Goal: Find contact information: Find contact information

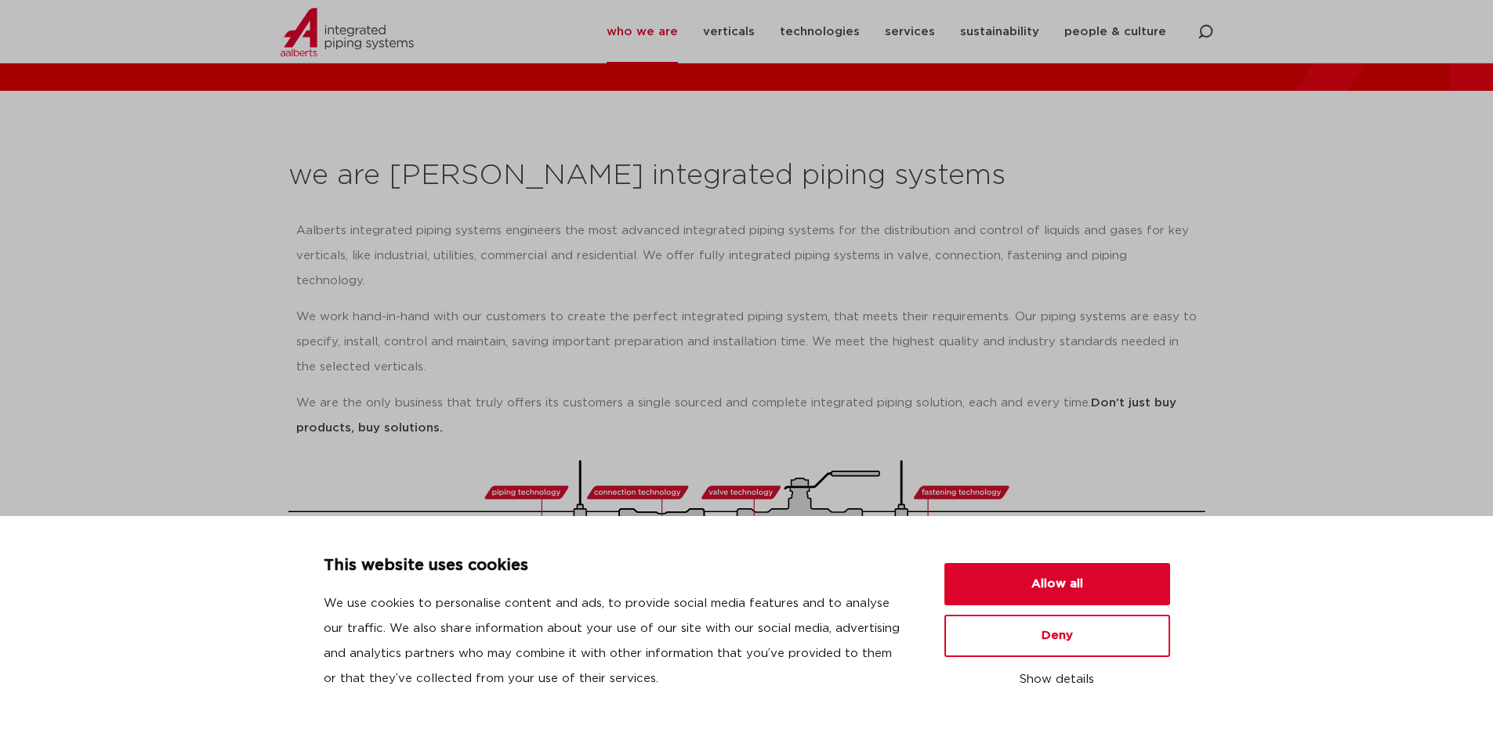
scroll to position [157, 0]
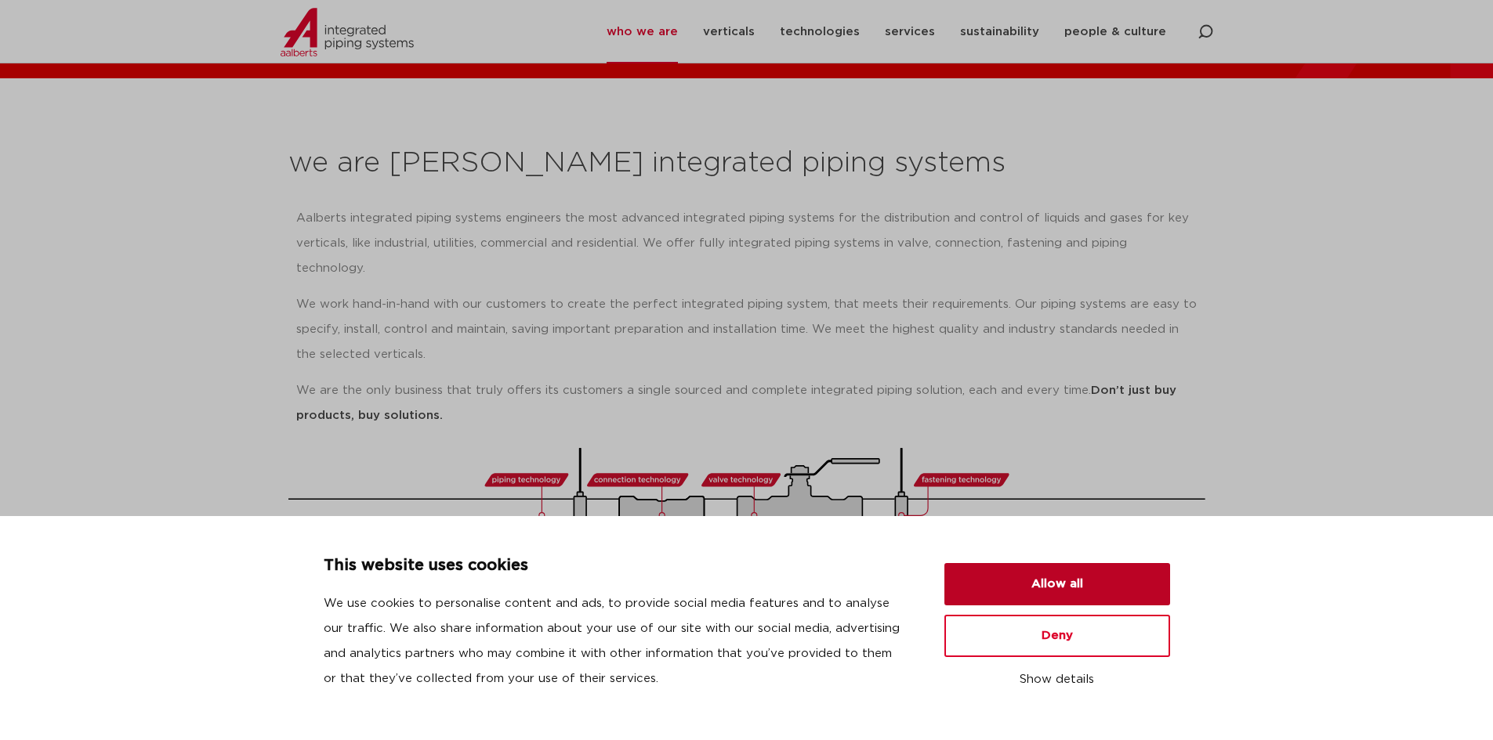
click at [1067, 579] on button "Allow all" at bounding box center [1057, 584] width 226 height 42
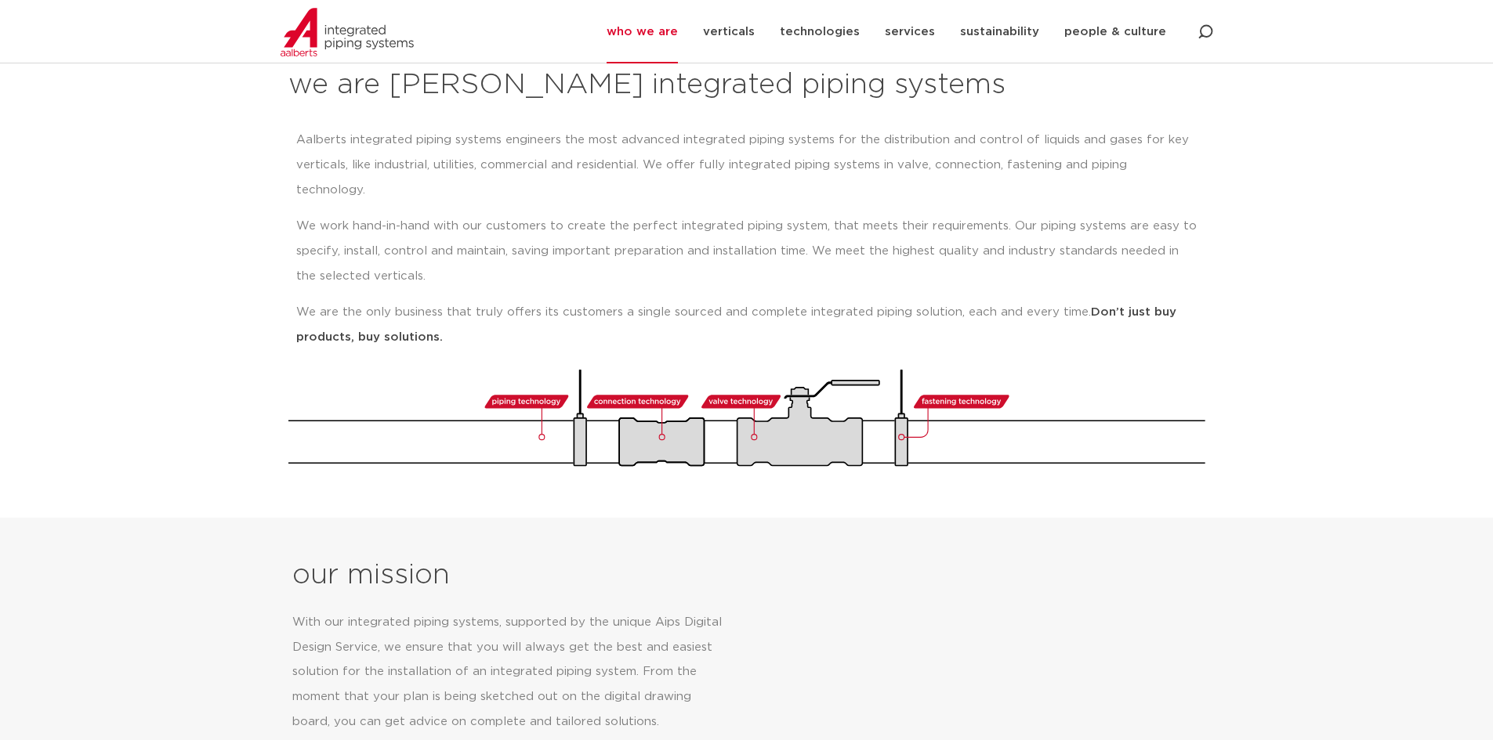
scroll to position [0, 0]
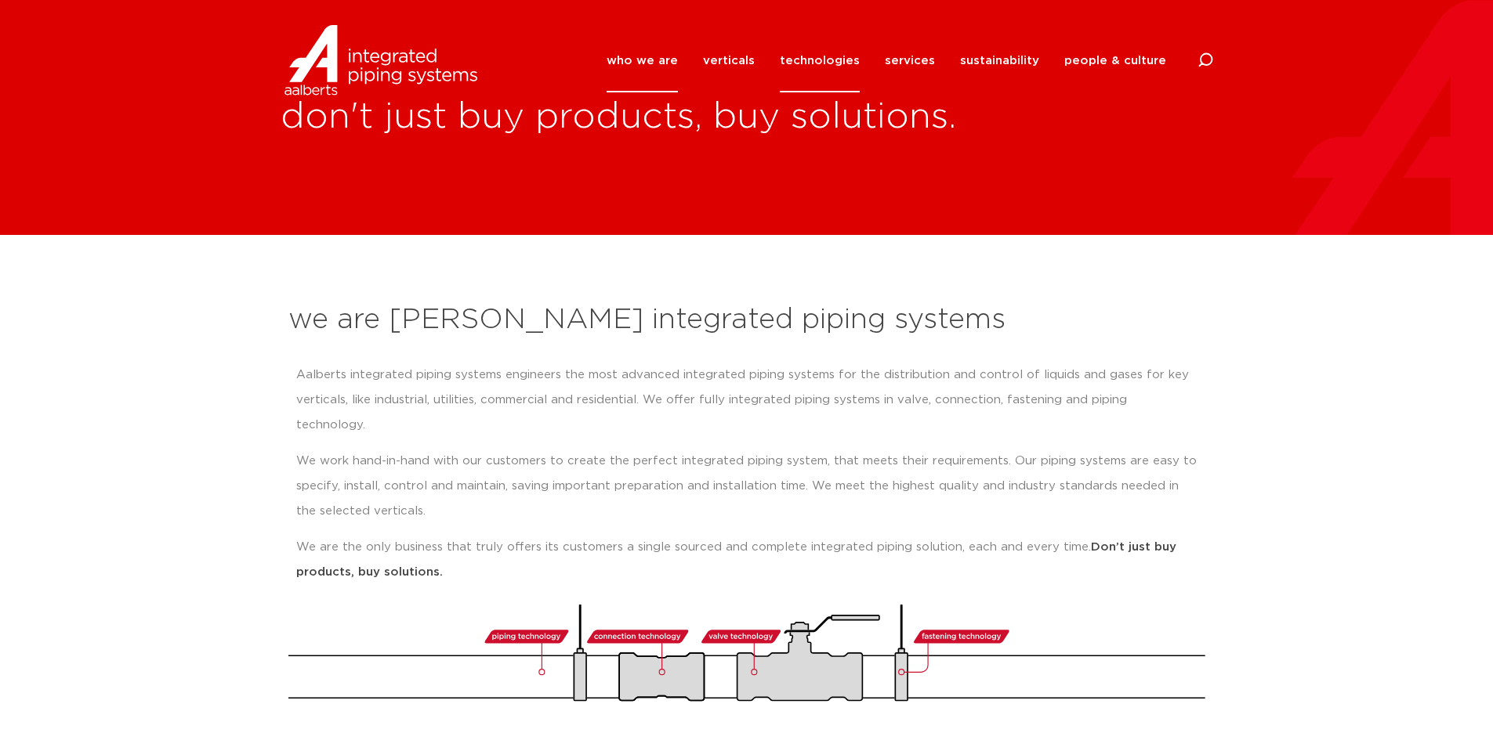
click at [827, 56] on link "technologies" at bounding box center [820, 60] width 80 height 63
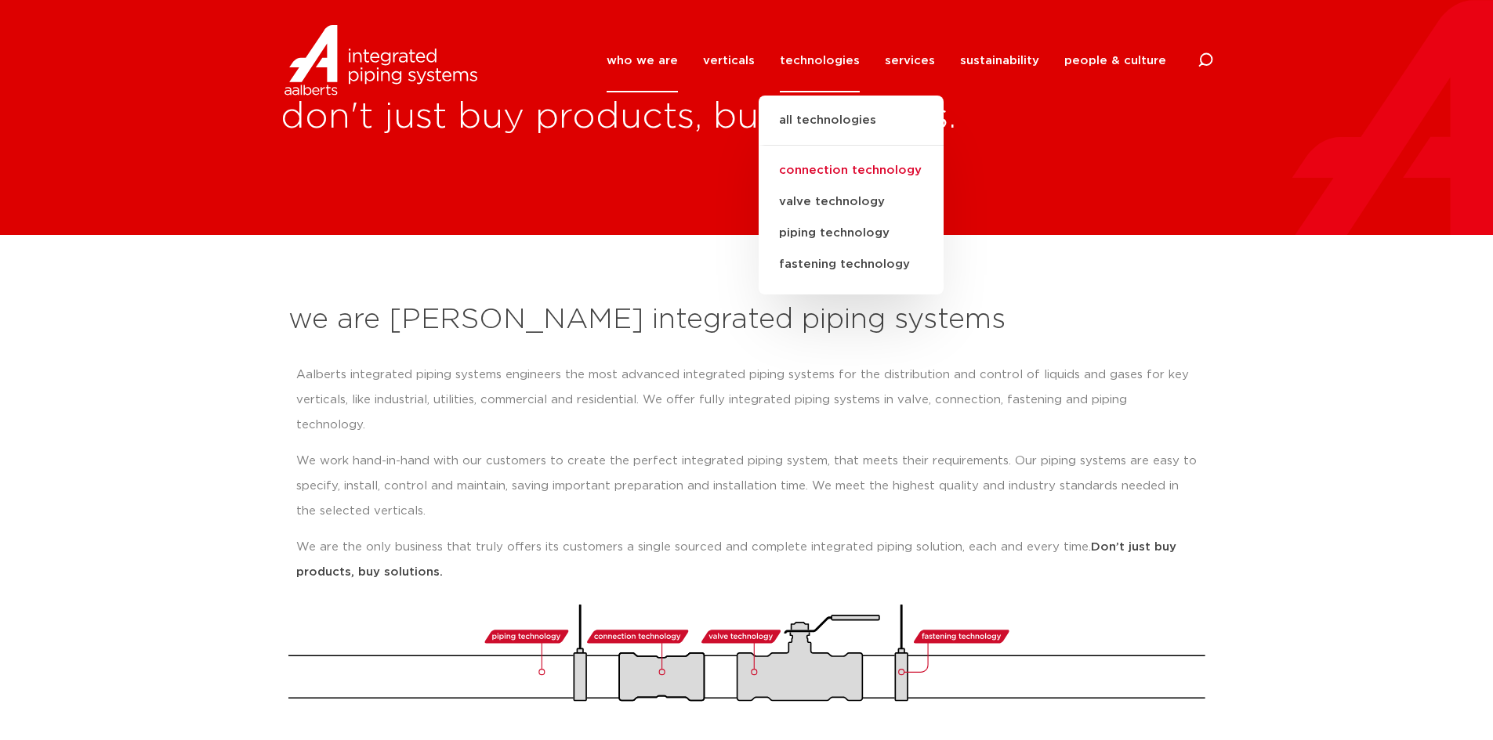
click at [838, 171] on link "connection technology" at bounding box center [850, 170] width 185 height 31
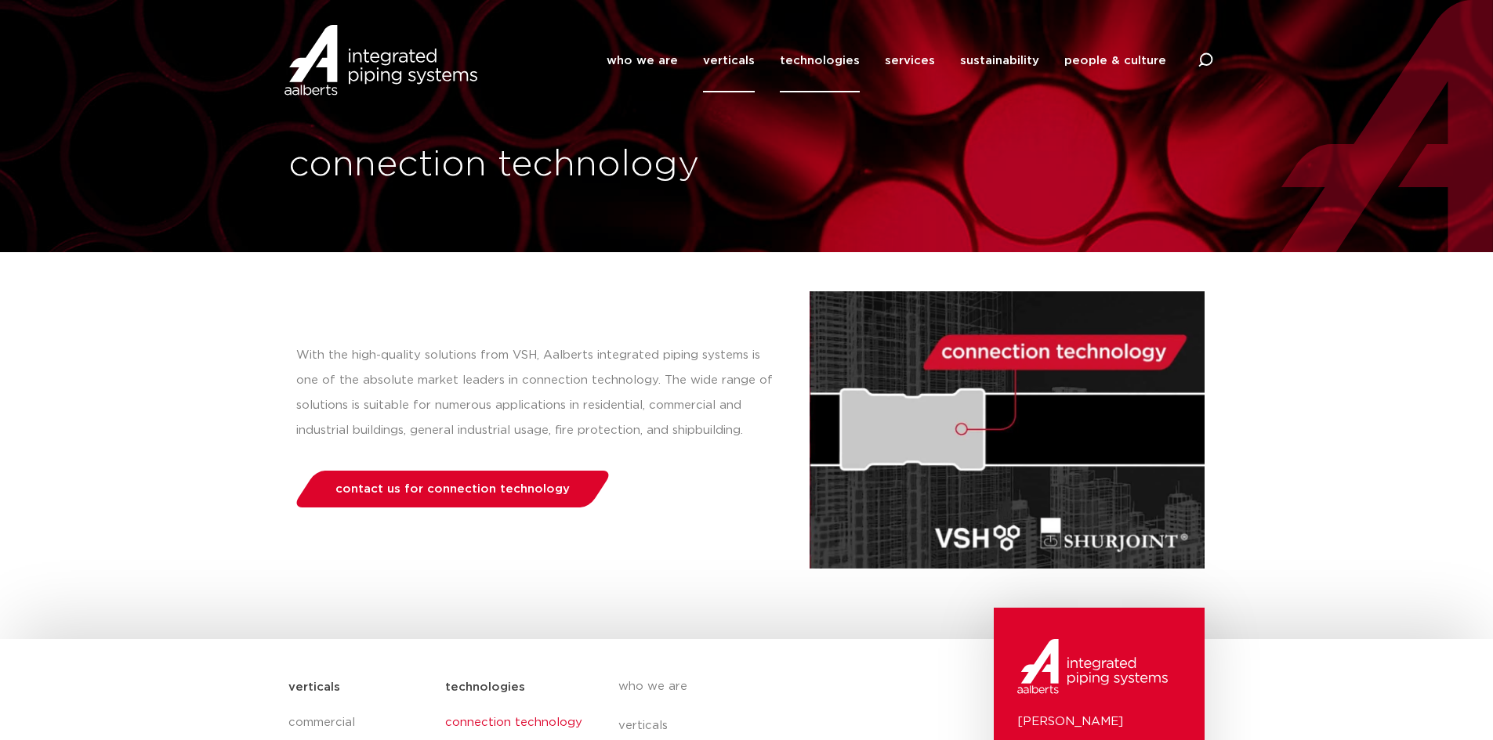
click at [754, 54] on link "verticals" at bounding box center [729, 60] width 52 height 63
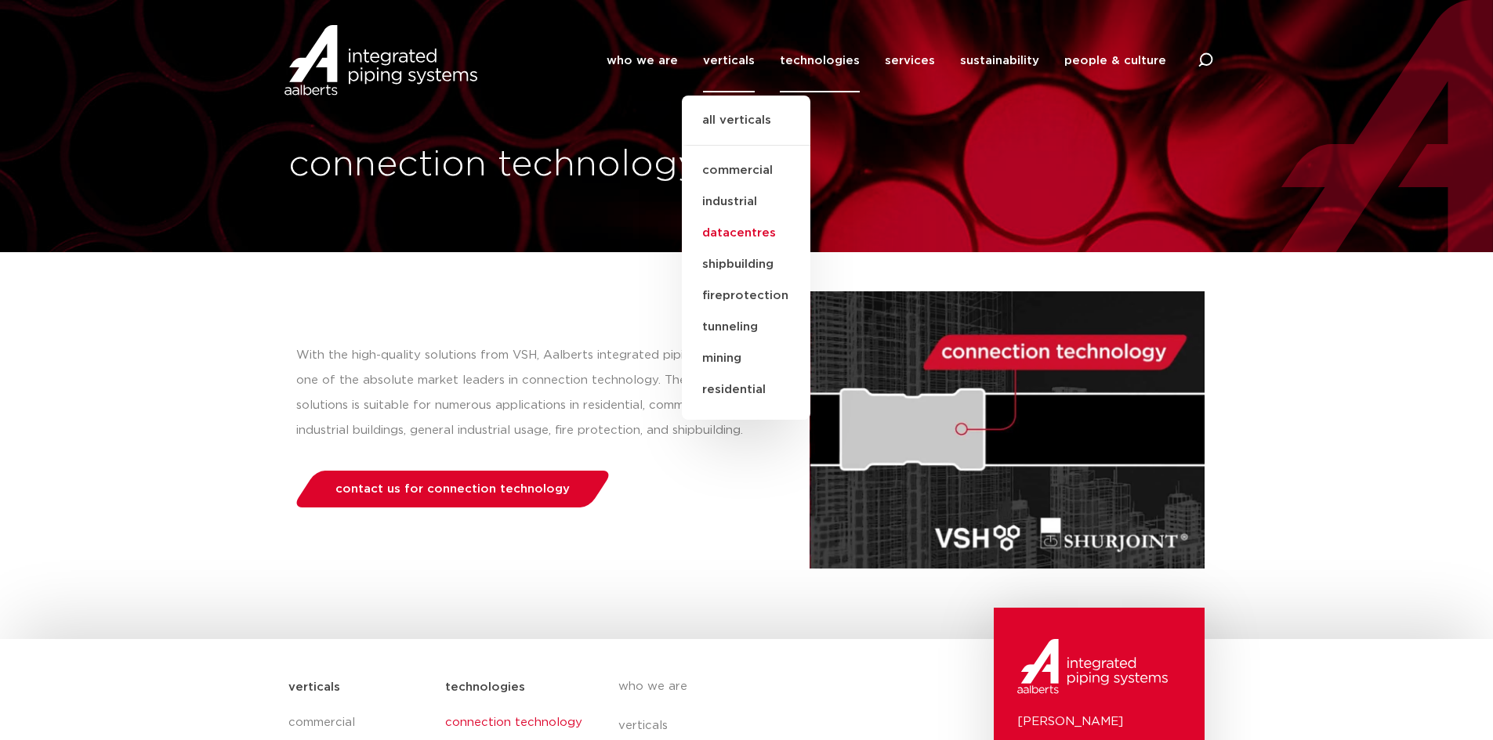
click at [755, 228] on link "datacentres" at bounding box center [746, 233] width 129 height 31
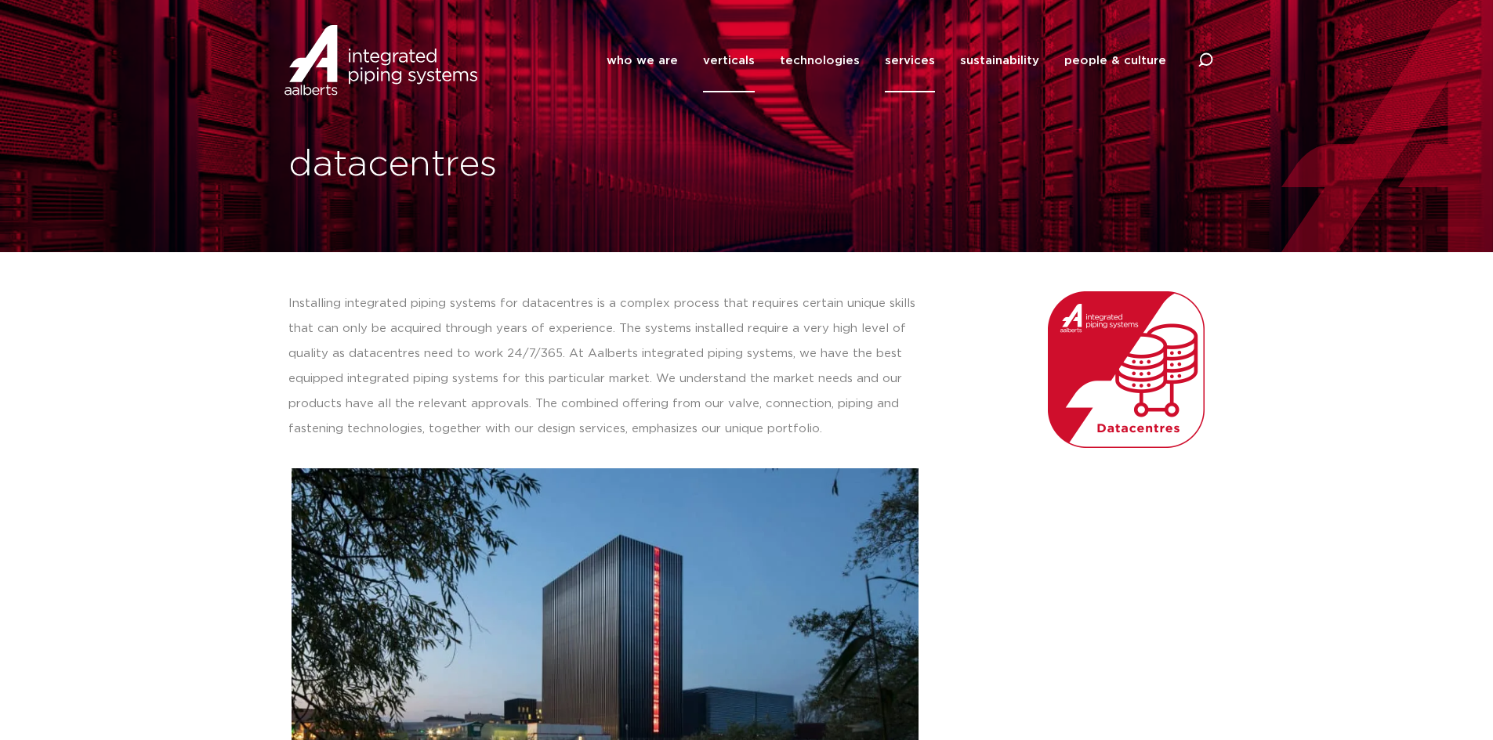
click at [928, 52] on link "services" at bounding box center [910, 60] width 50 height 63
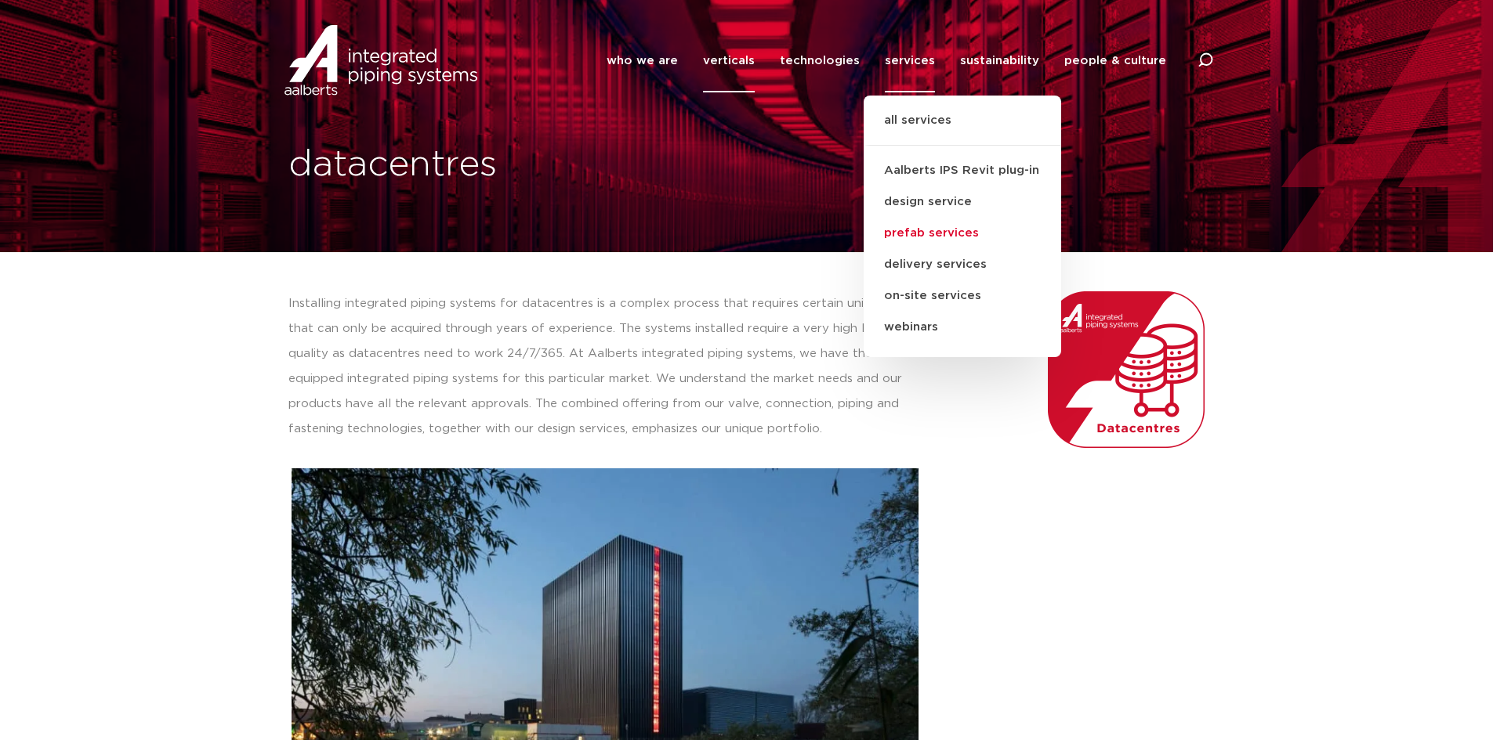
click at [952, 226] on link "prefab services" at bounding box center [961, 233] width 197 height 31
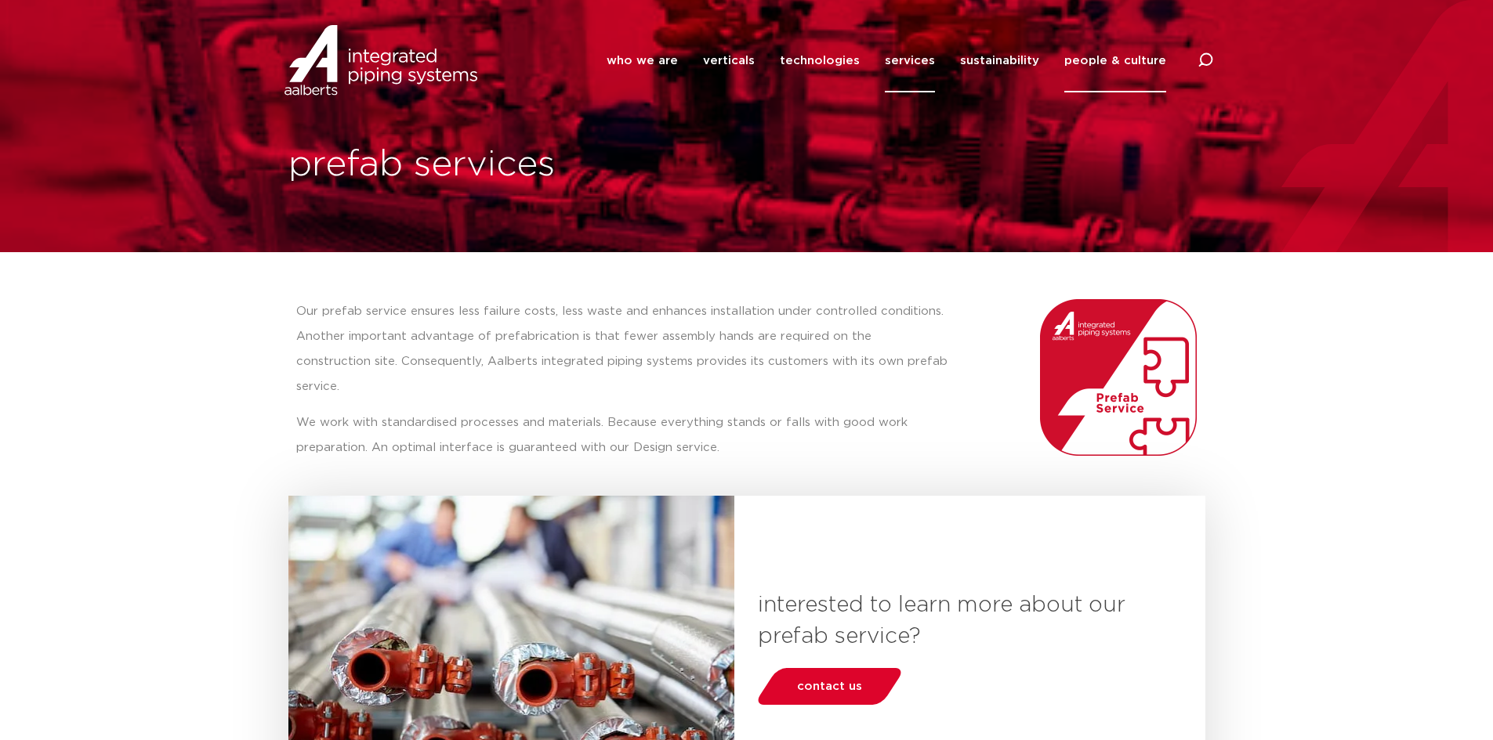
click at [1117, 59] on link "people & culture" at bounding box center [1115, 60] width 102 height 63
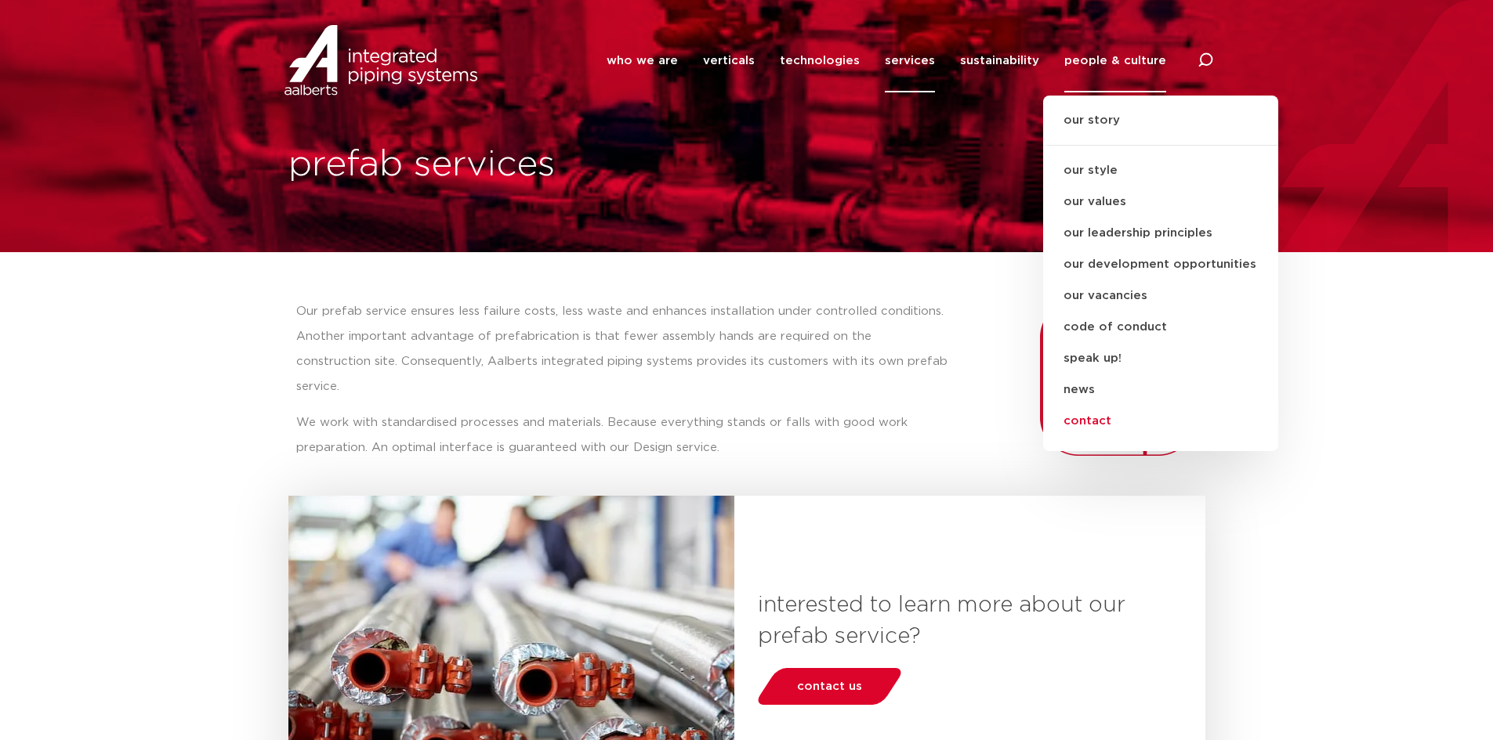
click at [1103, 422] on link "contact" at bounding box center [1160, 421] width 235 height 31
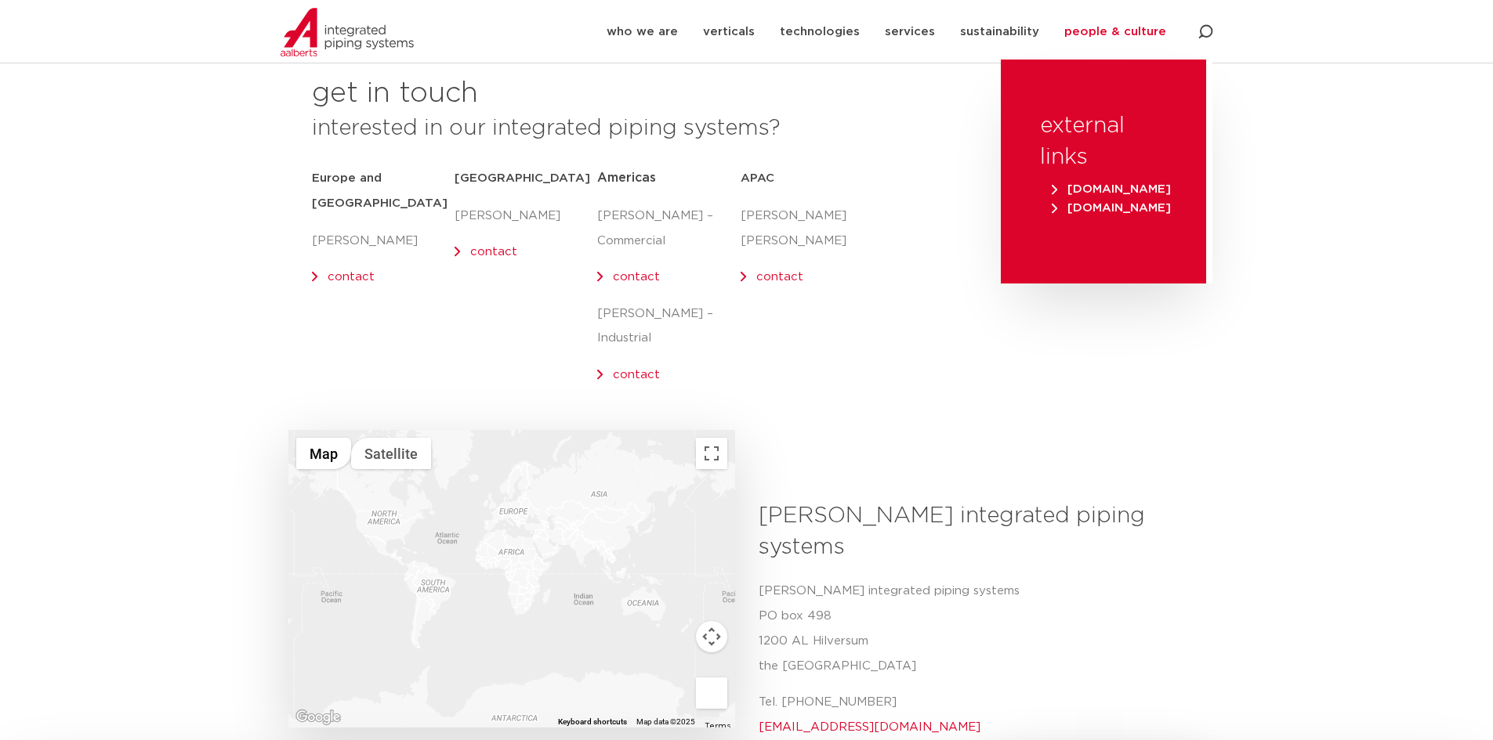
scroll to position [235, 0]
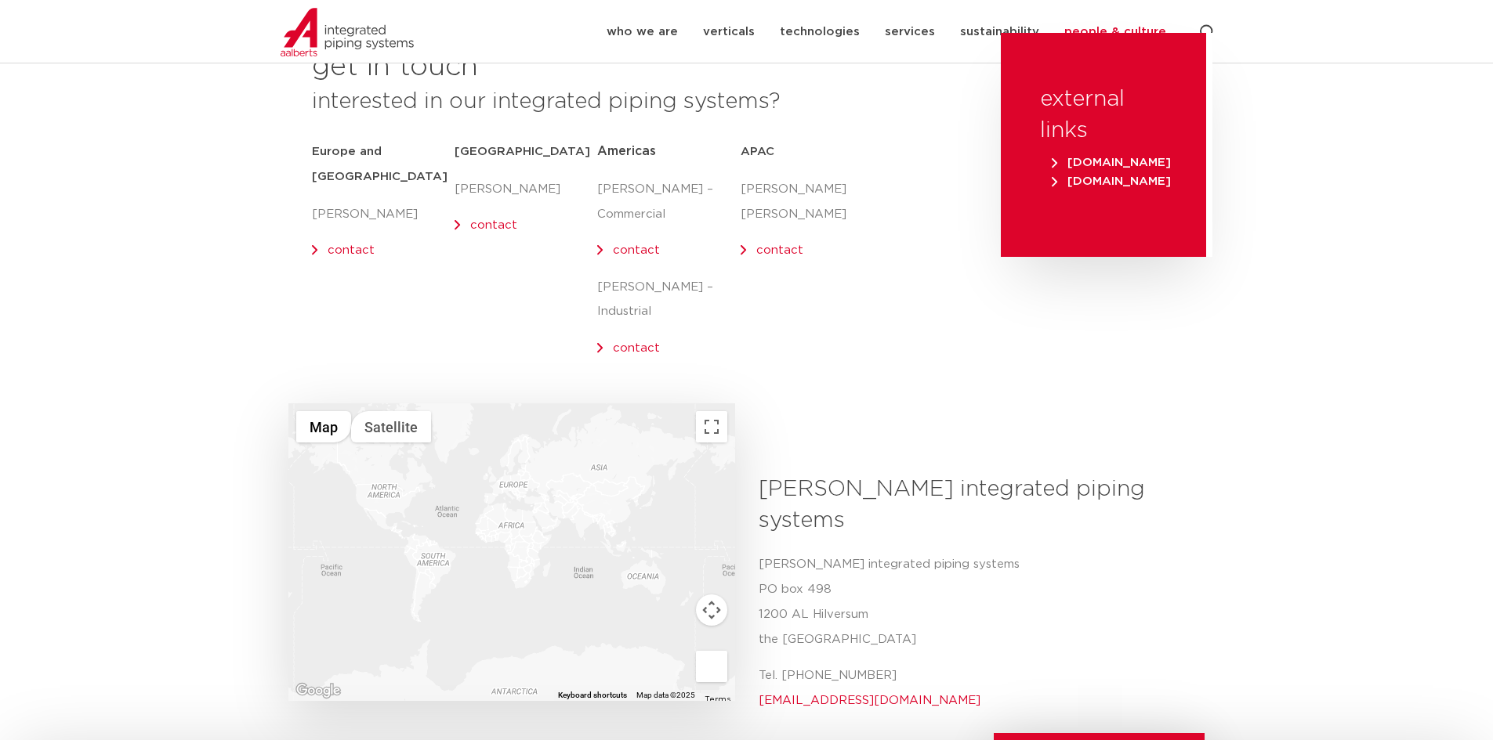
click at [635, 342] on link "contact" at bounding box center [636, 348] width 47 height 12
click at [631, 248] on link "contact" at bounding box center [636, 250] width 47 height 12
